Goal: Browse casually

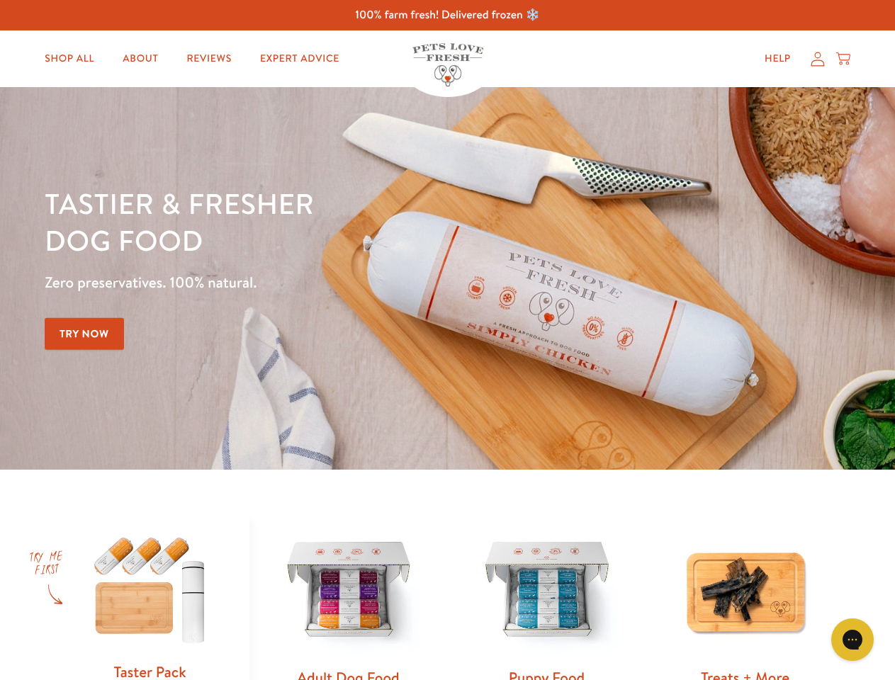
click at [447, 340] on div "Tastier & fresher dog food Zero preservatives. 100% natural. Try Now" at bounding box center [313, 278] width 537 height 187
click at [852, 640] on icon "Gorgias live chat" at bounding box center [851, 639] width 13 height 13
